Goal: Find specific page/section: Find specific page/section

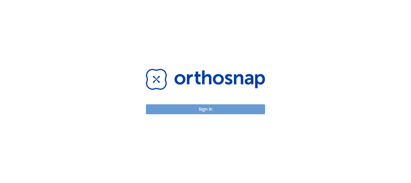
click at [210, 106] on button "Sign in" at bounding box center [205, 109] width 119 height 10
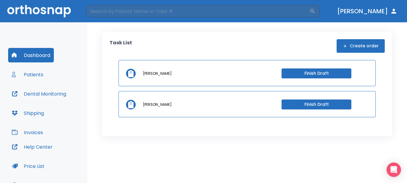
click at [31, 78] on button "Patients" at bounding box center [27, 74] width 39 height 14
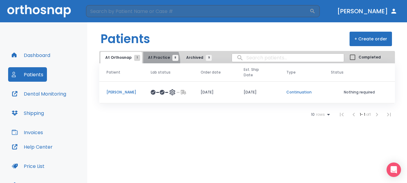
click at [152, 61] on button "At Practice 8" at bounding box center [161, 57] width 37 height 11
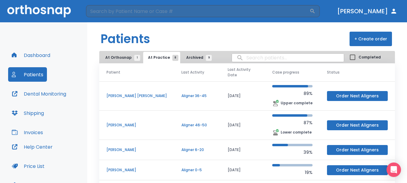
scroll to position [30, 0]
